Goal: Navigation & Orientation: Find specific page/section

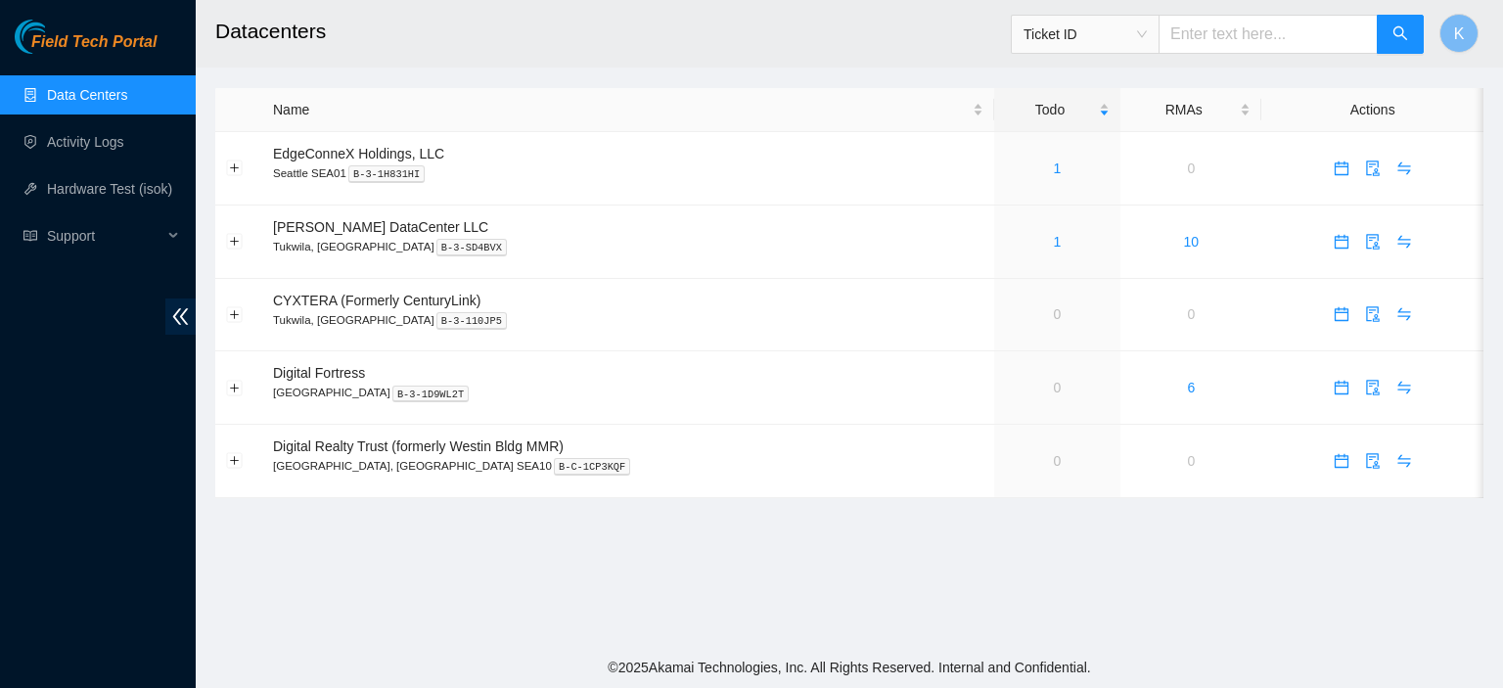
click at [47, 89] on link "Data Centers" at bounding box center [87, 95] width 80 height 16
click at [647, 664] on footer "© 2025 Akamai Technologies, Inc. All Rights Reserved. Internal and Confidential." at bounding box center [849, 667] width 1307 height 41
click at [85, 143] on link "Activity Logs" at bounding box center [85, 142] width 77 height 16
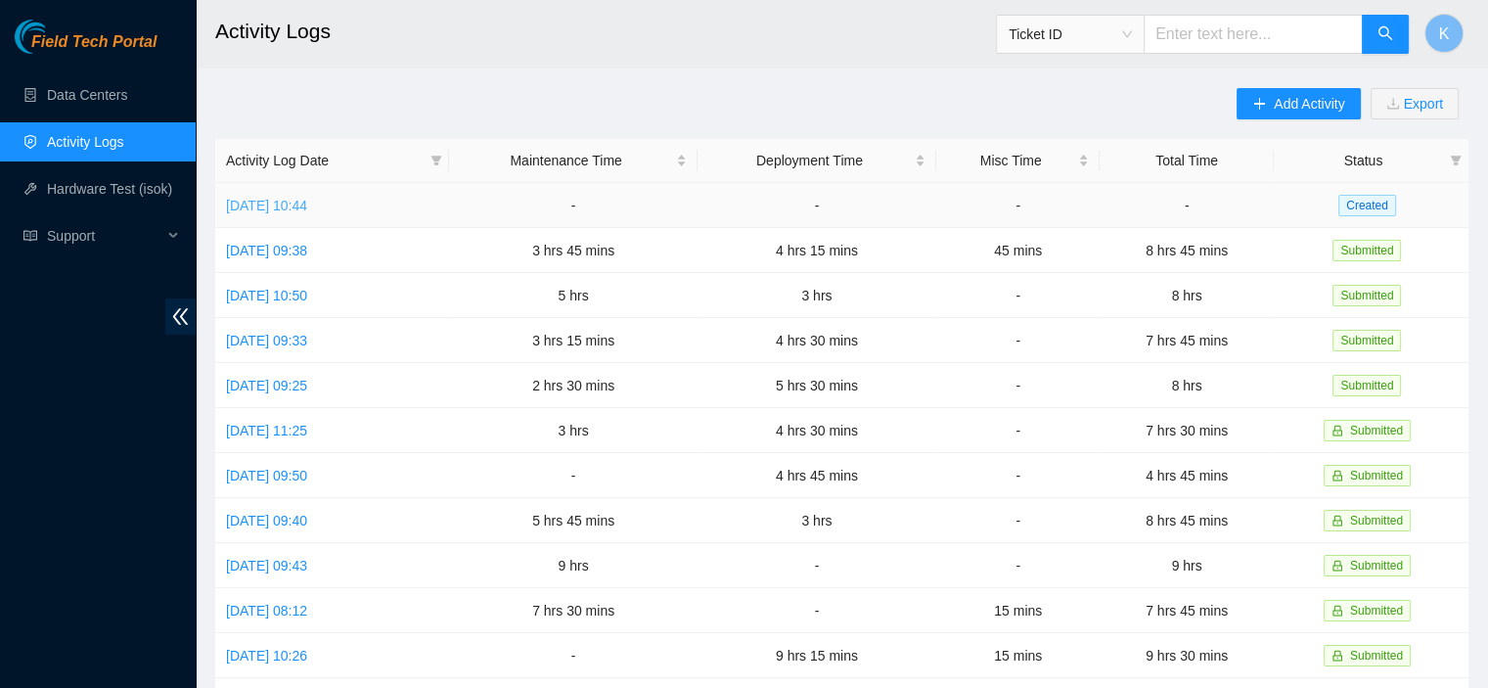
click at [307, 209] on link "Mon, 22 Sep 2025 10:44" at bounding box center [266, 206] width 81 height 16
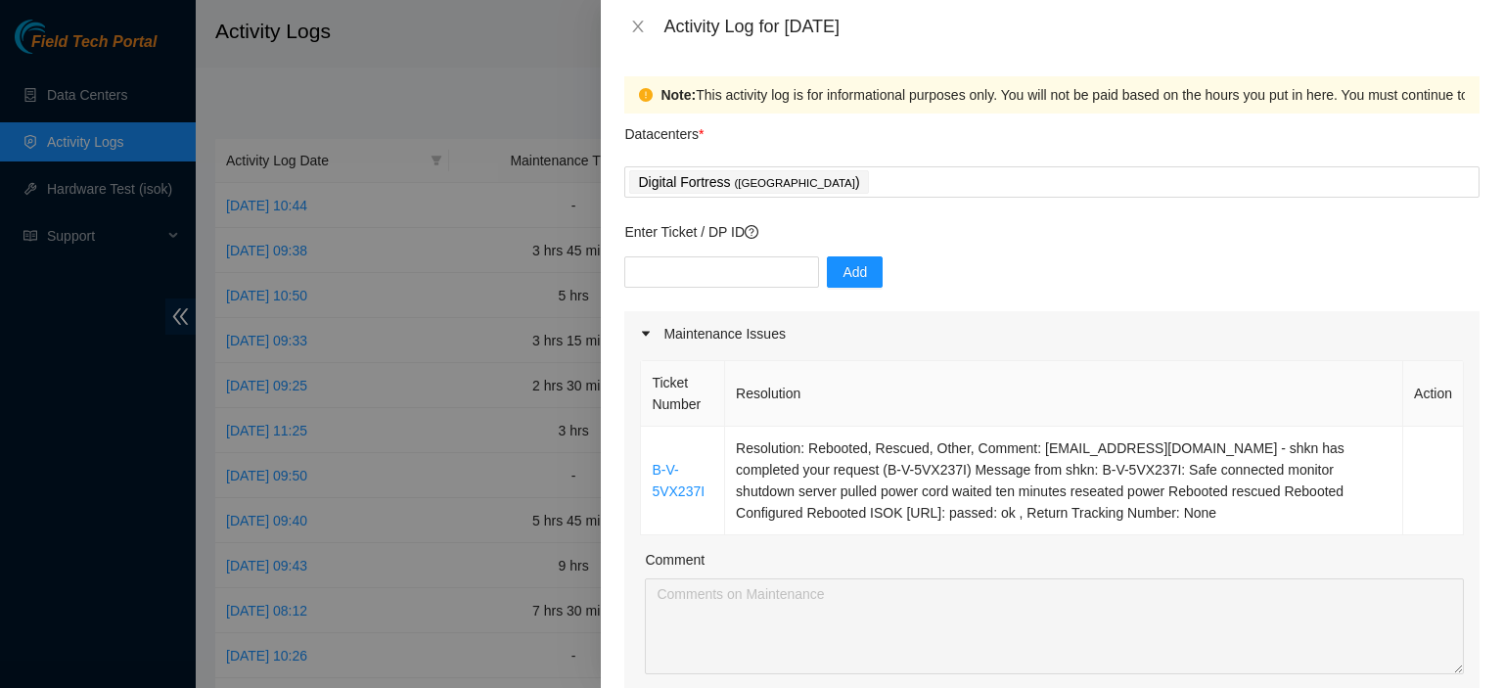
click at [1347, 159] on div "Datacenters *" at bounding box center [1051, 140] width 855 height 53
